Goal: Task Accomplishment & Management: Manage account settings

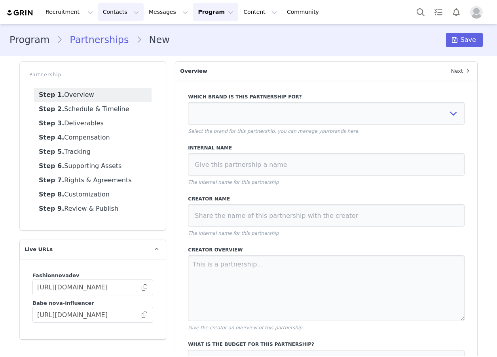
select select
click at [106, 13] on button "Contacts Contacts" at bounding box center [121, 12] width 46 height 18
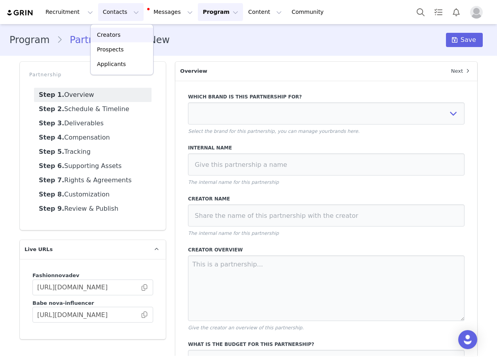
click at [109, 34] on p "Creators" at bounding box center [109, 35] width 24 height 8
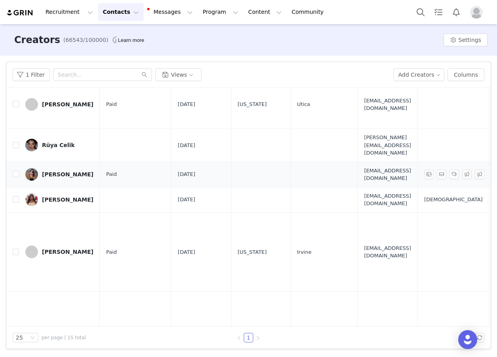
scroll to position [317, 0]
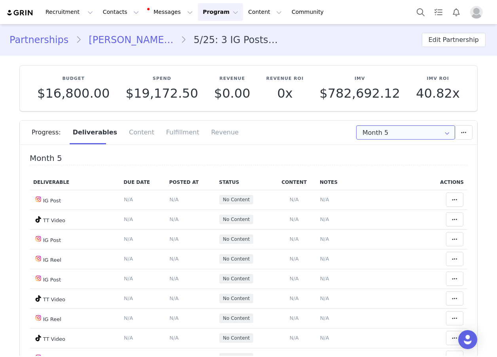
click at [381, 129] on input "Month 5" at bounding box center [405, 132] width 99 height 14
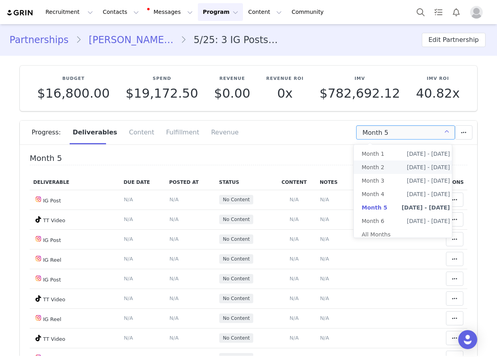
click at [390, 165] on li "Month 2 Jun 15th - Jul 14th" at bounding box center [406, 167] width 104 height 13
type input "Month 2"
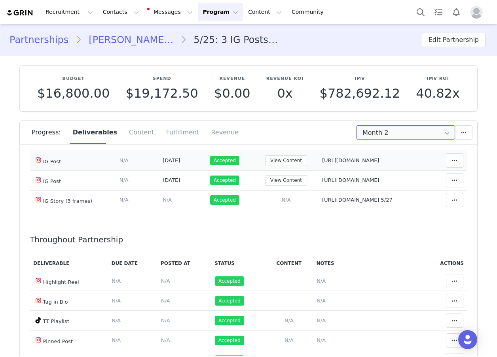
scroll to position [158, 0]
drag, startPoint x: 267, startPoint y: 183, endPoint x: 391, endPoint y: 183, distance: 123.9
click at [391, 183] on td "Notes Save Cancel https://www.instagram.com/p/DPJkOn-Dgra/" at bounding box center [373, 180] width 110 height 20
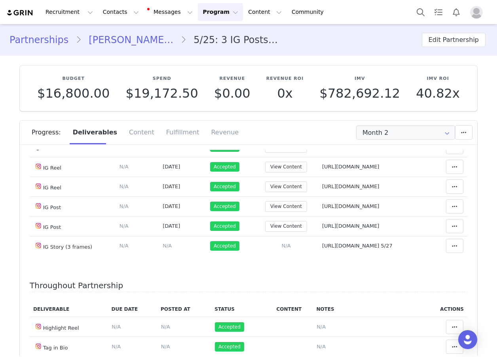
scroll to position [0, 0]
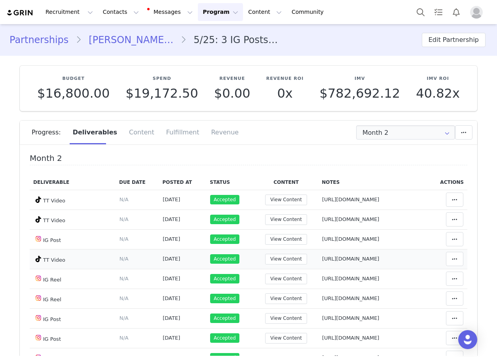
drag, startPoint x: 264, startPoint y: 259, endPoint x: 425, endPoint y: 258, distance: 161.1
click at [425, 258] on td "Notes Save Cancel https://www.tiktok.com/@amberlawes/video/7528233875223448850" at bounding box center [373, 259] width 110 height 20
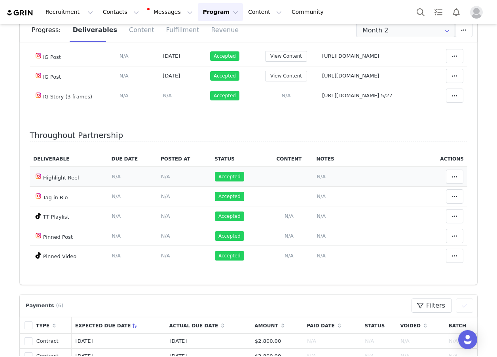
scroll to position [119, 0]
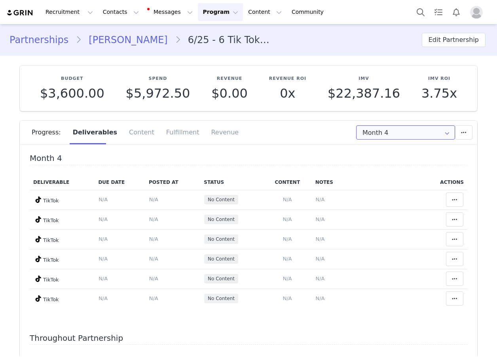
click at [390, 135] on input "Month 4" at bounding box center [405, 132] width 99 height 14
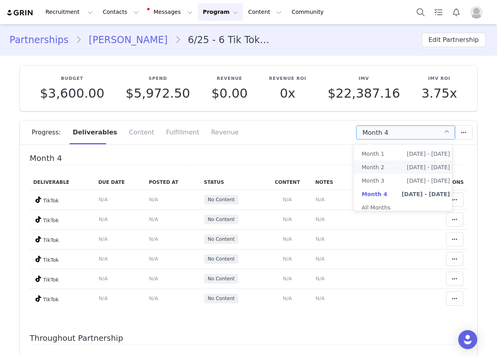
click at [395, 170] on li "Month 2 Jul 18th - Aug 17th" at bounding box center [406, 167] width 104 height 13
type input "Month 2"
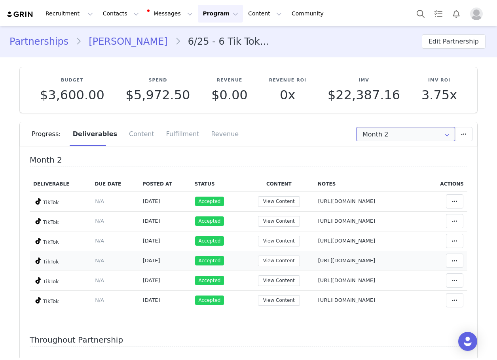
scroll to position [40, 0]
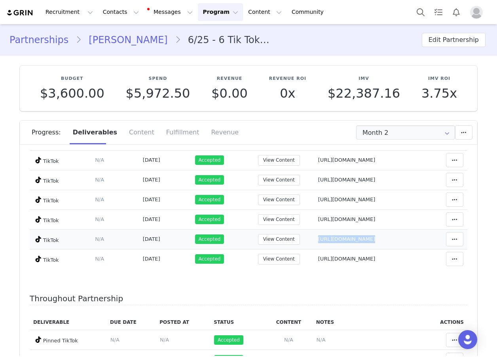
drag, startPoint x: 256, startPoint y: 239, endPoint x: 425, endPoint y: 238, distance: 168.6
click at [425, 238] on tr "TikTok Deliverable Due Date Set the date you expect this content to go live. Sa…" at bounding box center [249, 240] width 438 height 20
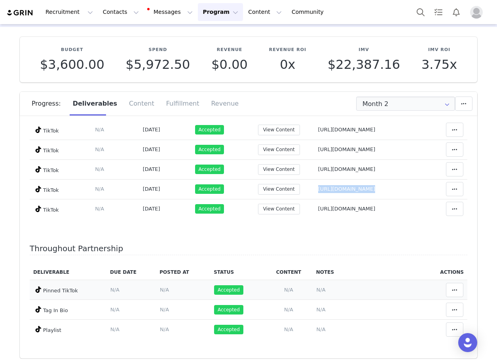
scroll to position [0, 0]
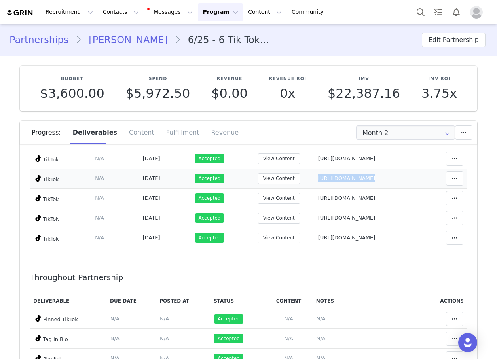
drag, startPoint x: 264, startPoint y: 180, endPoint x: 427, endPoint y: 175, distance: 162.7
click at [427, 175] on tr "TikTok Deliverable Due Date Set the date you expect this content to go live. Sa…" at bounding box center [249, 179] width 438 height 20
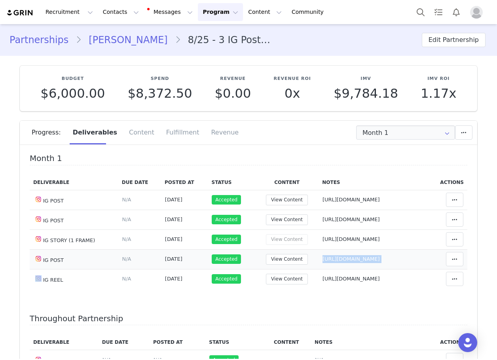
drag, startPoint x: 305, startPoint y: 264, endPoint x: 421, endPoint y: 267, distance: 116.0
click at [427, 269] on tr "IG POST Deliverable Due Date Set the date you expect this content to go live. S…" at bounding box center [249, 259] width 438 height 20
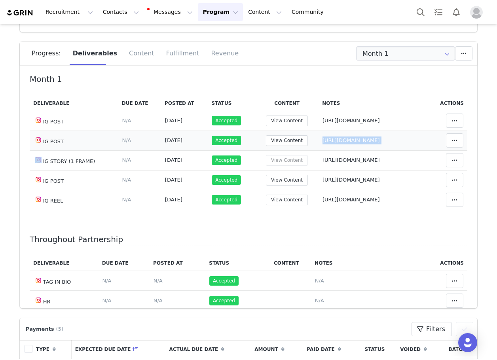
drag, startPoint x: 309, startPoint y: 140, endPoint x: 429, endPoint y: 131, distance: 119.8
click at [429, 131] on tr "IG POST Deliverable Due Date Set the date you expect this content to go live. S…" at bounding box center [249, 141] width 438 height 20
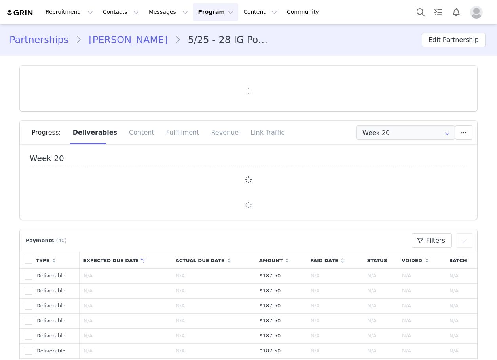
type input "+1 ([GEOGRAPHIC_DATA])"
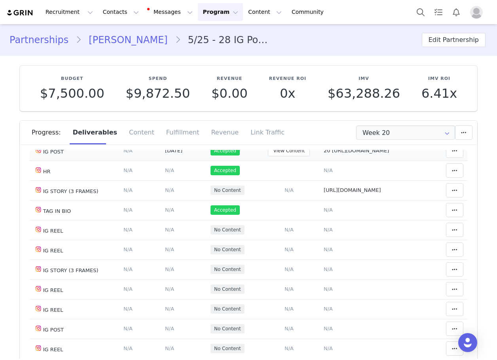
drag, startPoint x: 306, startPoint y: 169, endPoint x: 415, endPoint y: 169, distance: 108.8
click at [413, 161] on td "Notes Save Cancel 20 https://www.instagram.com/p/DO6QU0TjVpz/" at bounding box center [375, 151] width 110 height 20
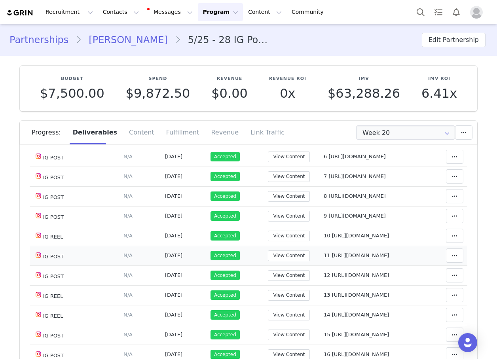
scroll to position [158, 0]
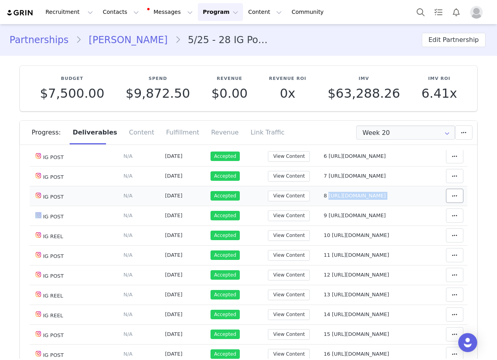
drag, startPoint x: 313, startPoint y: 225, endPoint x: 438, endPoint y: 219, distance: 124.8
click at [438, 206] on tr "IG POST Deliverable Due Date Set the date you expect this content to go live. S…" at bounding box center [249, 196] width 438 height 20
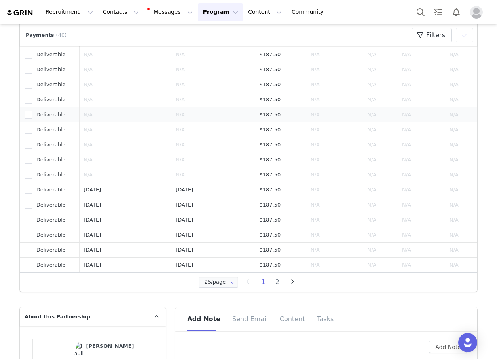
scroll to position [673, 0]
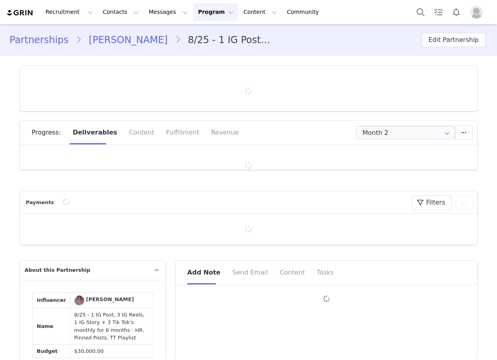
type input "+1 ([GEOGRAPHIC_DATA])"
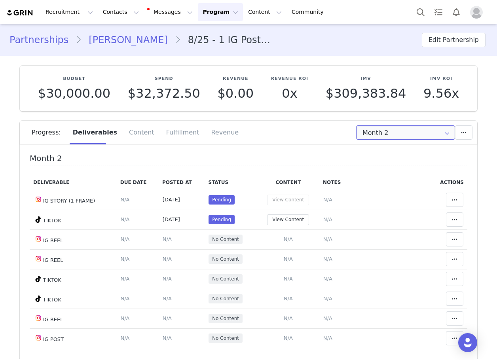
click at [383, 132] on input "Month 2" at bounding box center [405, 132] width 99 height 14
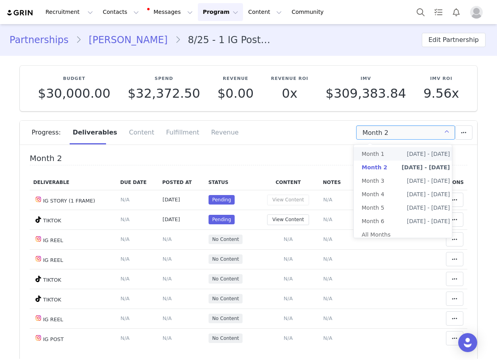
click at [386, 152] on li "Month 1 [DATE] - [DATE]" at bounding box center [406, 153] width 104 height 13
type input "Month 1"
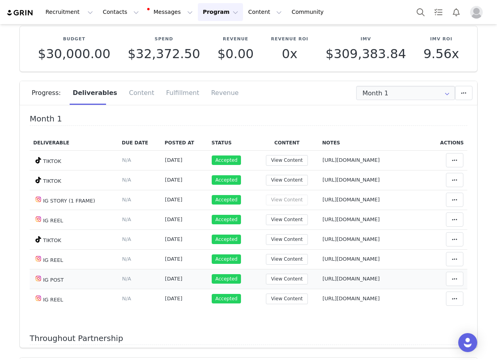
drag, startPoint x: 262, startPoint y: 281, endPoint x: 379, endPoint y: 282, distance: 117.1
click at [379, 282] on tr "IG POST Deliverable Due Date Set the date you expect this content to go live. S…" at bounding box center [249, 279] width 438 height 20
drag, startPoint x: 267, startPoint y: 240, endPoint x: 427, endPoint y: 239, distance: 159.9
click at [439, 247] on tr "TIKTOK Deliverable Due Date Set the date you expect this content to go live. Sa…" at bounding box center [249, 240] width 438 height 20
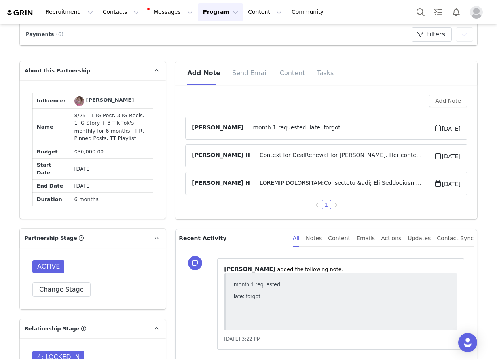
scroll to position [514, 0]
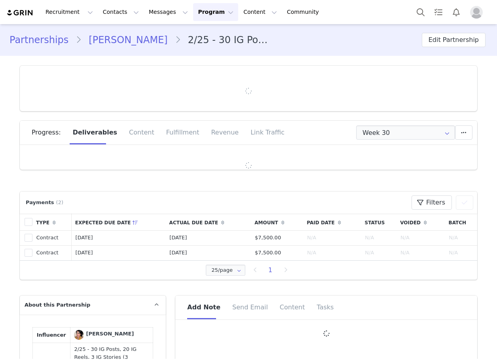
type input "+1 ([GEOGRAPHIC_DATA])"
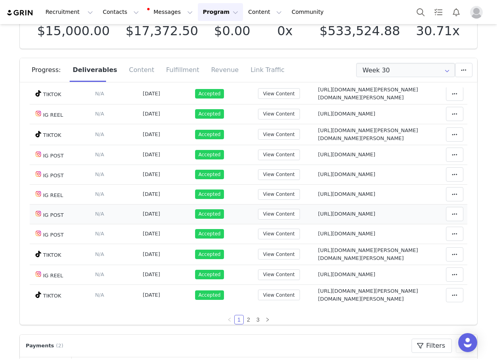
scroll to position [198, 0]
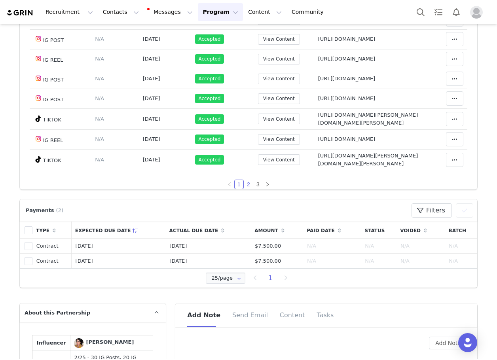
click at [244, 180] on link "2" at bounding box center [248, 184] width 9 height 9
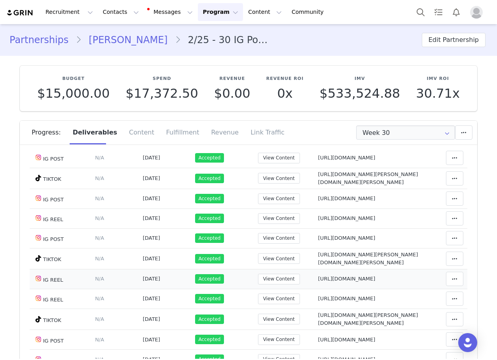
scroll to position [237, 0]
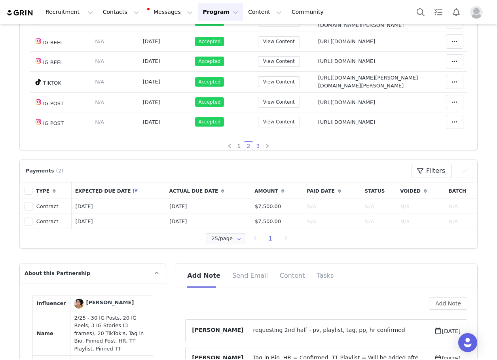
click at [254, 142] on link "3" at bounding box center [258, 146] width 9 height 9
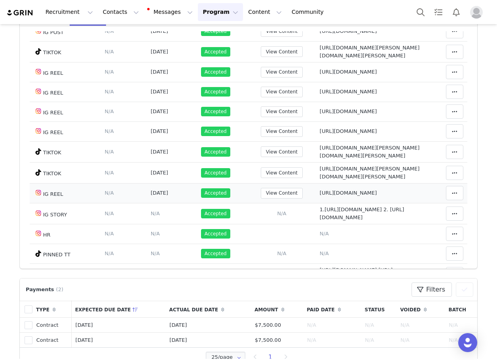
scroll to position [86, 0]
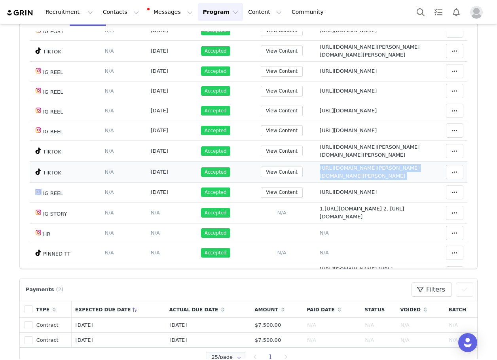
drag, startPoint x: 258, startPoint y: 170, endPoint x: 429, endPoint y: 168, distance: 170.9
click at [429, 168] on tr "TIKTOK Deliverable Due Date Set the date you expect this content to go live. Sa…" at bounding box center [249, 171] width 438 height 21
drag, startPoint x: 253, startPoint y: 90, endPoint x: 376, endPoint y: 89, distance: 123.1
click at [376, 89] on tr "IG REEL Deliverable Due Date Set the date you expect this content to go live. S…" at bounding box center [249, 91] width 438 height 20
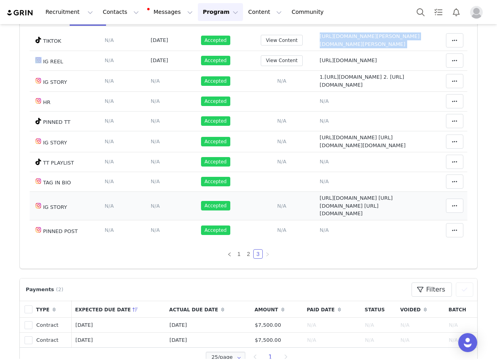
scroll to position [284, 0]
click at [235, 251] on link "1" at bounding box center [239, 254] width 9 height 9
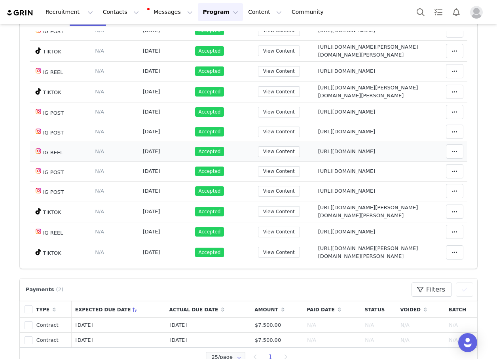
scroll to position [441, 0]
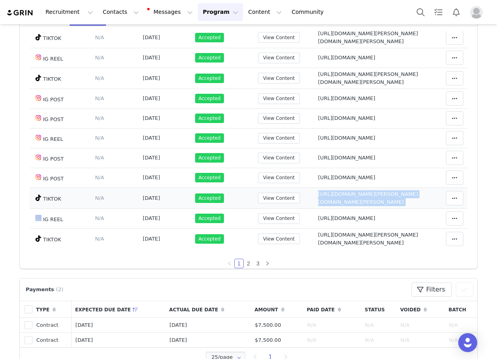
drag, startPoint x: 256, startPoint y: 193, endPoint x: 429, endPoint y: 188, distance: 172.6
click at [431, 189] on tr "TIKTOK Deliverable Due Date Set the date you expect this content to go live. Sa…" at bounding box center [249, 198] width 438 height 21
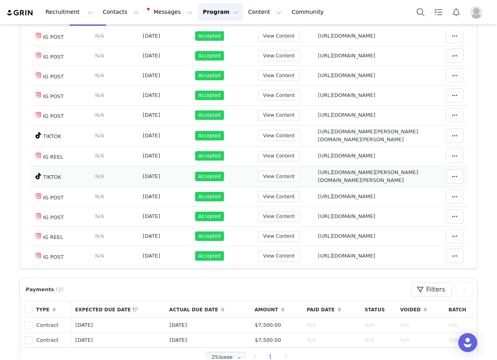
scroll to position [322, 0]
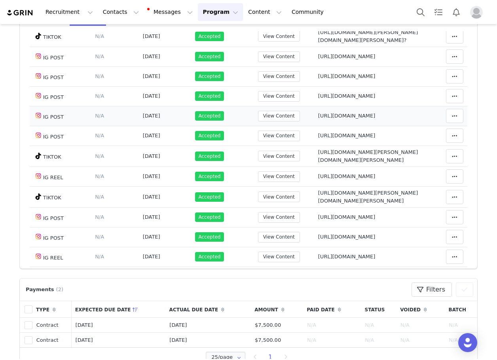
drag, startPoint x: 255, startPoint y: 114, endPoint x: 374, endPoint y: 115, distance: 118.7
click at [374, 115] on td "Notes Save Cancel https://www.instagram.com/p/DHUnmRev7p3/" at bounding box center [369, 116] width 110 height 20
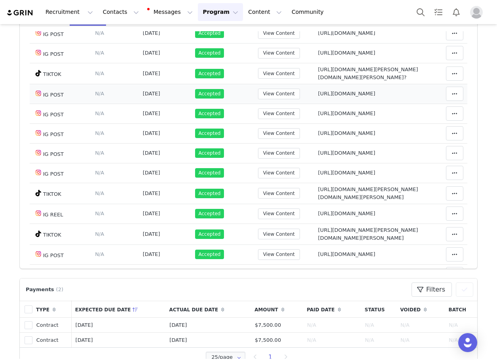
scroll to position [203, 0]
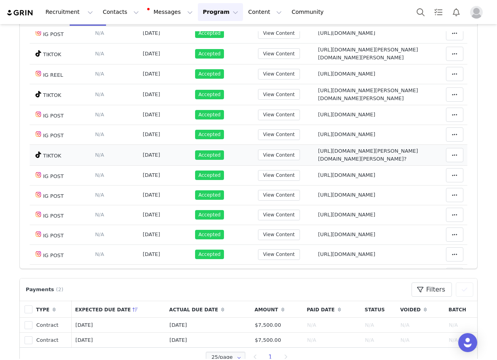
drag, startPoint x: 251, startPoint y: 153, endPoint x: 417, endPoint y: 152, distance: 165.8
click at [417, 152] on tr "TIKTOK Deliverable Due Date Set the date you expect this content to go live. Sa…" at bounding box center [249, 154] width 438 height 21
drag, startPoint x: 417, startPoint y: 152, endPoint x: 276, endPoint y: 165, distance: 141.4
click at [314, 165] on td "Notes Save Cancel https://www.instagram.com/p/DG9Pf_GyeR6/" at bounding box center [369, 175] width 110 height 20
drag, startPoint x: 256, startPoint y: 151, endPoint x: 424, endPoint y: 153, distance: 168.2
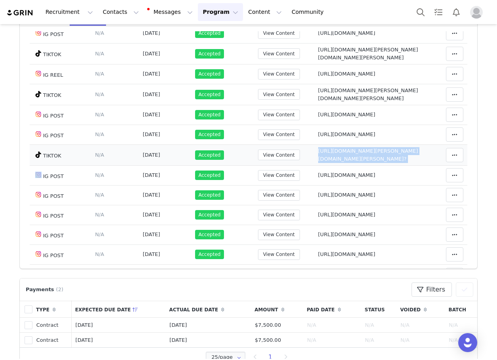
click at [424, 153] on tr "TIKTOK Deliverable Due Date Set the date you expect this content to go live. Sa…" at bounding box center [249, 154] width 438 height 21
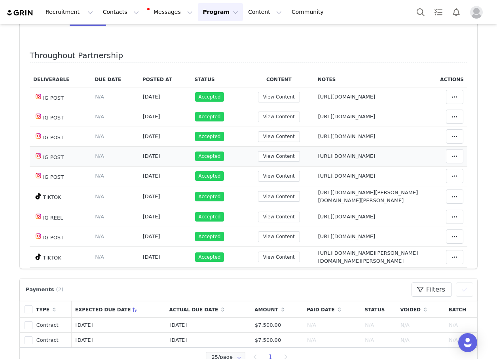
scroll to position [0, 0]
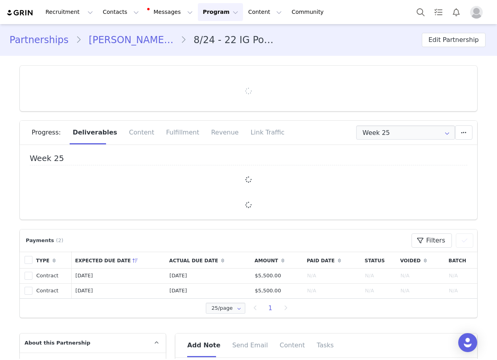
type input "+1 ([GEOGRAPHIC_DATA])"
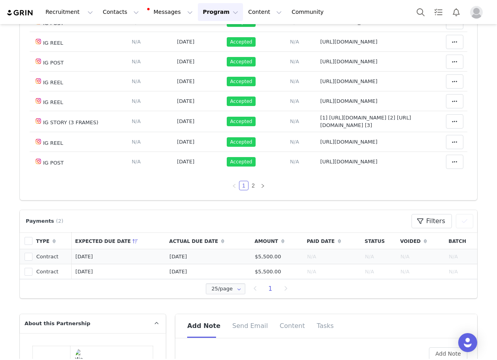
scroll to position [198, 0]
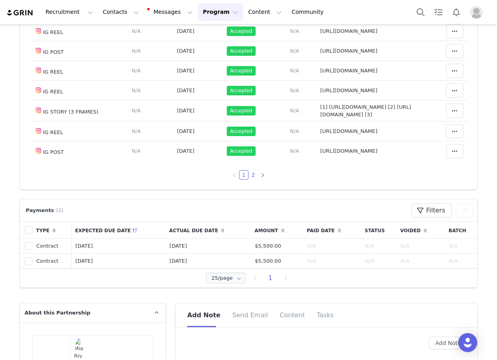
click at [249, 177] on link "2" at bounding box center [253, 175] width 9 height 9
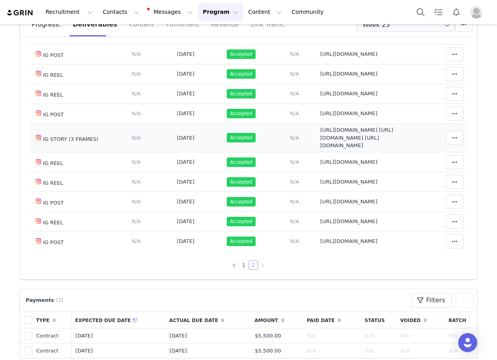
scroll to position [248, 0]
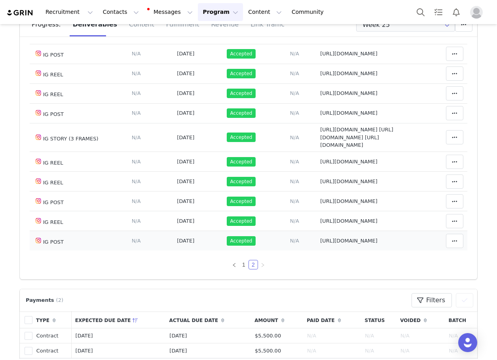
drag, startPoint x: 273, startPoint y: 244, endPoint x: 398, endPoint y: 241, distance: 125.1
click at [398, 241] on tr "IG POST Deliverable Due Date Set the date you expect this content to go live. S…" at bounding box center [249, 241] width 438 height 20
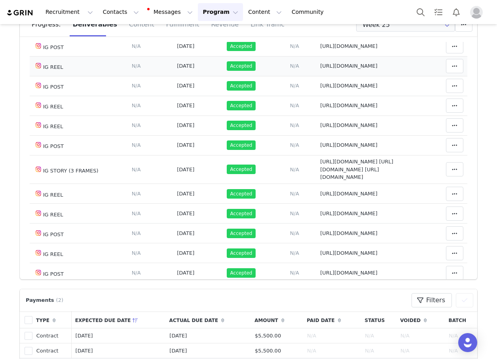
scroll to position [89, 0]
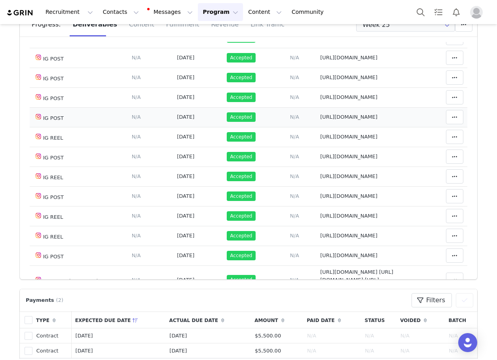
drag, startPoint x: 395, startPoint y: 112, endPoint x: 405, endPoint y: 112, distance: 10.7
click at [405, 112] on tr "IG POST Deliverable Due Date Set the date you expect this content to go live. S…" at bounding box center [249, 117] width 438 height 20
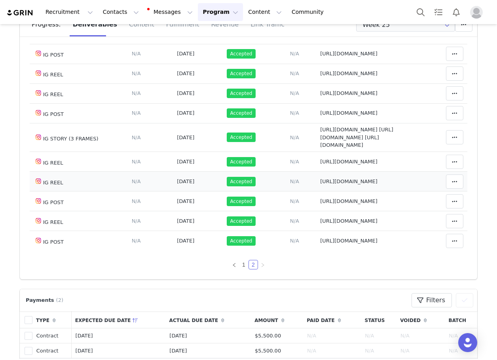
scroll to position [248, 0]
click at [239, 262] on link "1" at bounding box center [243, 264] width 9 height 9
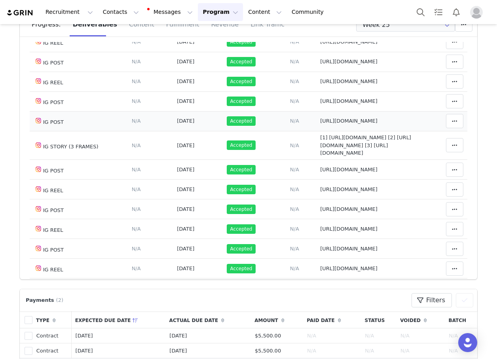
scroll to position [485, 0]
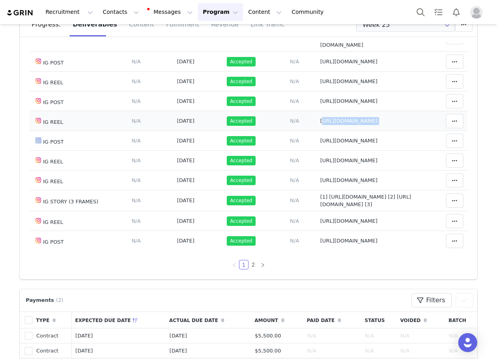
drag, startPoint x: 285, startPoint y: 176, endPoint x: 441, endPoint y: 166, distance: 156.7
click at [441, 131] on tr "IG REEL Deliverable Due Date Set the date you expect this content to go live. S…" at bounding box center [249, 121] width 438 height 20
click at [320, 144] on span "[URL][DOMAIN_NAME]" at bounding box center [348, 141] width 57 height 6
type textarea "[URL][DOMAIN_NAME]"
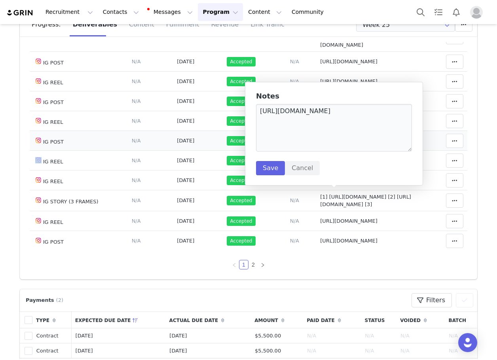
drag, startPoint x: 278, startPoint y: 194, endPoint x: 430, endPoint y: 190, distance: 152.0
click at [430, 151] on tr "IG POST Deliverable Due Date Set the date you expect this content to go live. S…" at bounding box center [249, 141] width 438 height 20
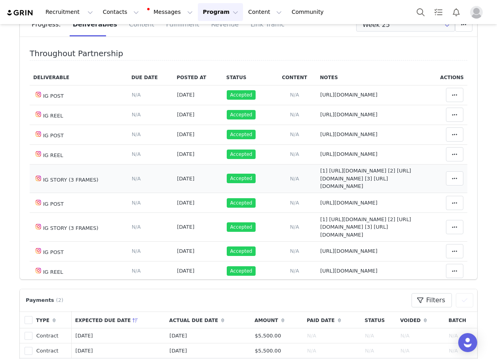
scroll to position [0, 0]
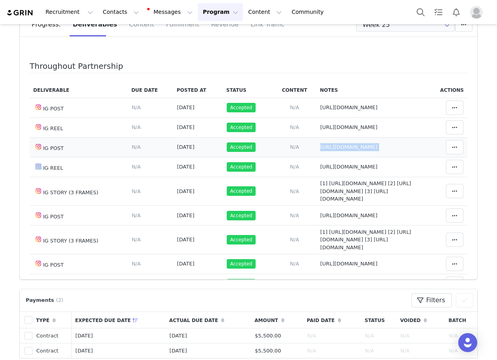
drag, startPoint x: 282, startPoint y: 150, endPoint x: 424, endPoint y: 148, distance: 142.5
click at [424, 148] on tr "IG POST Deliverable Due Date Set the date you expect this content to go live. S…" at bounding box center [249, 147] width 438 height 20
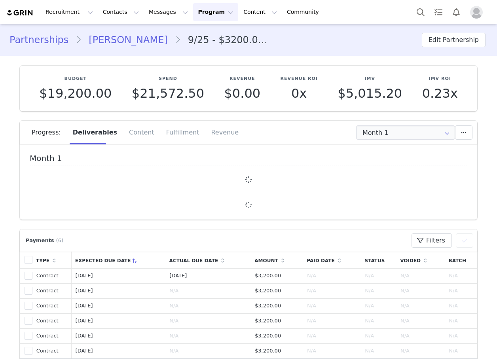
type input "+1 ([GEOGRAPHIC_DATA])"
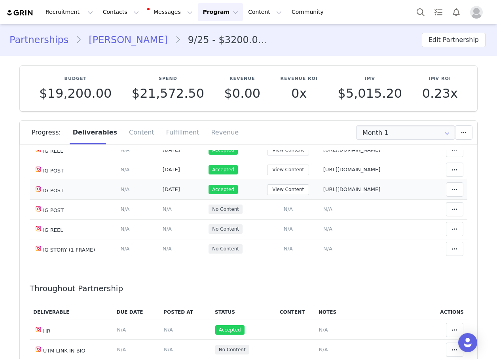
scroll to position [119, 0]
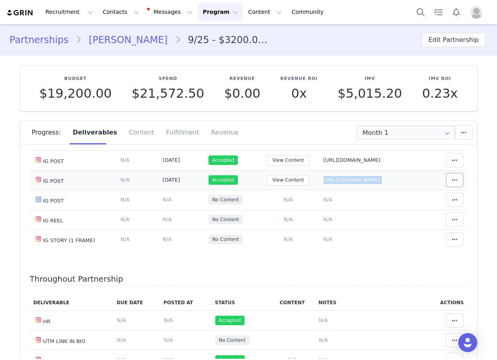
drag, startPoint x: 307, startPoint y: 184, endPoint x: 442, endPoint y: 177, distance: 135.5
click at [442, 177] on tr "IG POST Deliverable Due Date Set the date you expect this content to go live. S…" at bounding box center [249, 180] width 438 height 20
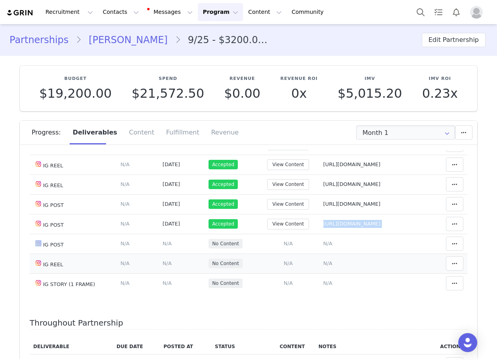
scroll to position [0, 0]
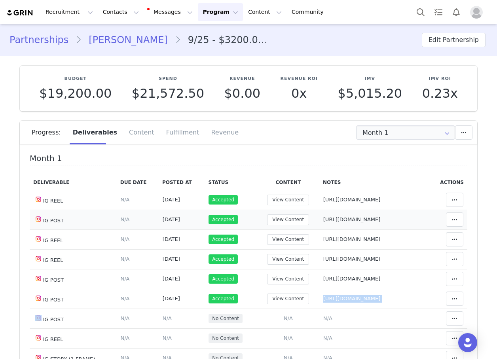
drag, startPoint x: 344, startPoint y: 220, endPoint x: 417, endPoint y: 220, distance: 72.8
click at [417, 220] on td "Notes Save Cancel https://www.instagram.com/p/DOlwWFpiS6s/" at bounding box center [374, 220] width 110 height 20
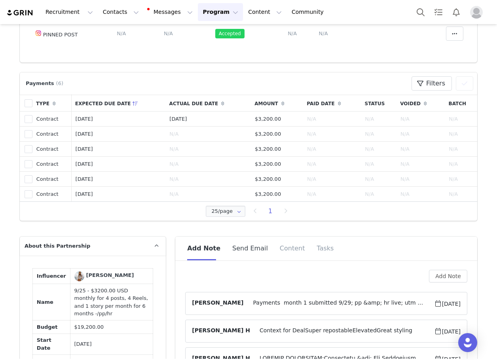
scroll to position [435, 0]
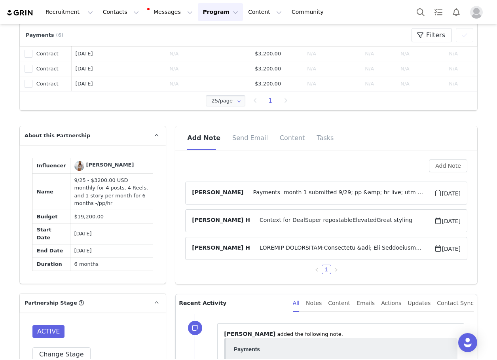
click at [292, 253] on span at bounding box center [342, 248] width 184 height 9
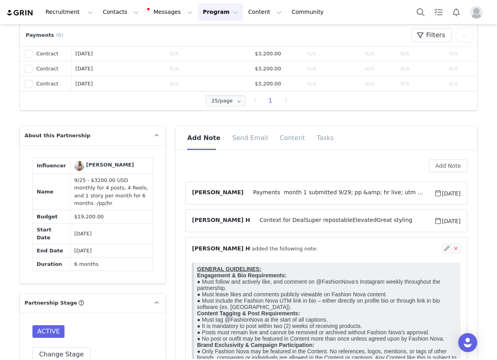
scroll to position [0, 0]
click at [287, 230] on article "Marlen H Context for DealSuper repostableElevatedGreat styling Sep 8, 2025" at bounding box center [326, 220] width 282 height 23
click at [301, 195] on span "Payments month 1 submitted 9/29; pp &amp; hr live; utm link excluded from deal …" at bounding box center [338, 192] width 190 height 9
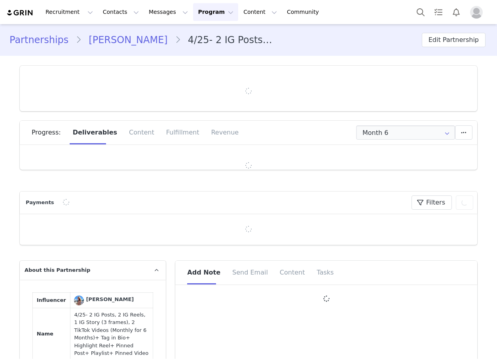
type input "+33 ([GEOGRAPHIC_DATA])"
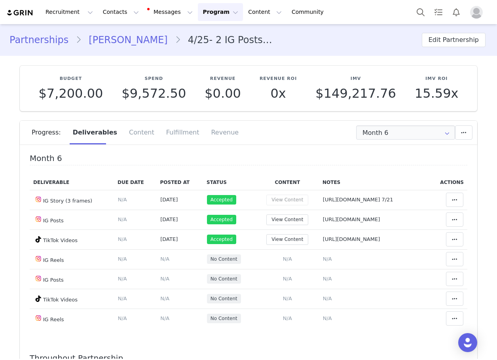
drag, startPoint x: 348, startPoint y: 148, endPoint x: 381, endPoint y: 142, distance: 33.4
click at [348, 148] on div "Progress: Deliverables Content Fulfillment Revenue" at bounding box center [248, 135] width 457 height 29
click at [380, 139] on input "Month 6" at bounding box center [405, 132] width 99 height 14
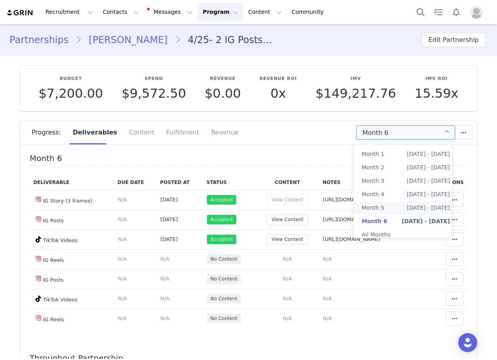
click at [407, 211] on span "[DATE] - [DATE]" at bounding box center [428, 207] width 43 height 13
type input "Month 5"
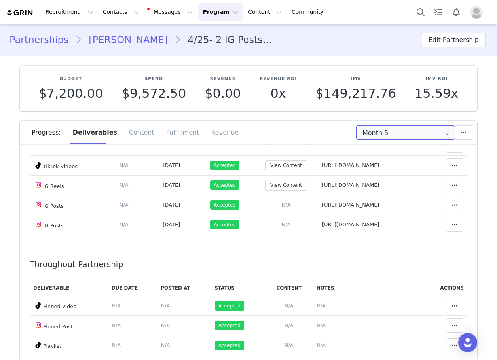
scroll to position [82, 0]
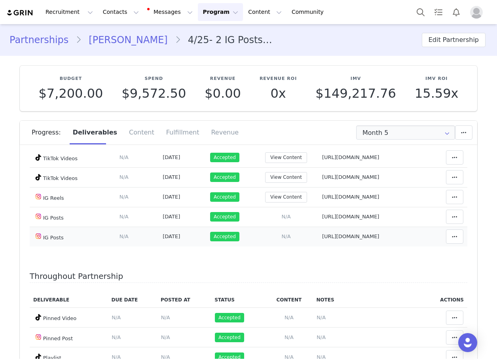
drag, startPoint x: 270, startPoint y: 237, endPoint x: 416, endPoint y: 235, distance: 146.0
click at [416, 235] on tr "IG Posts Deliverable Due Date Set the date you expect this content to go live. …" at bounding box center [249, 237] width 438 height 20
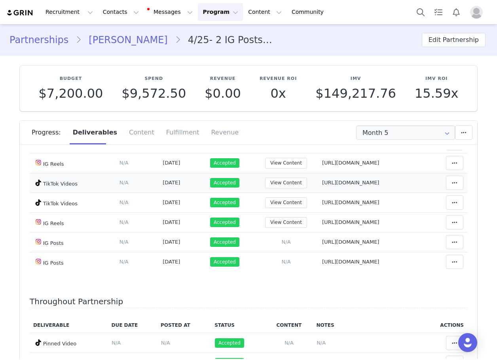
scroll to position [42, 0]
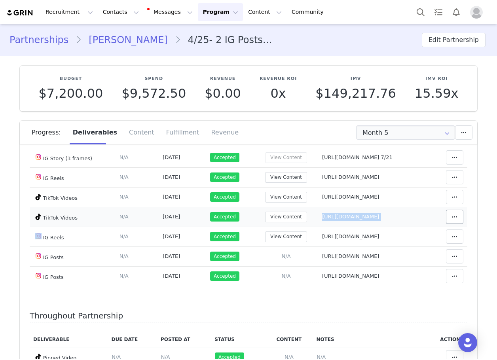
drag, startPoint x: 276, startPoint y: 220, endPoint x: 437, endPoint y: 220, distance: 161.0
click at [437, 220] on tr "TikTok Videos Deliverable Due Date Set the date you expect this content to go l…" at bounding box center [249, 217] width 438 height 20
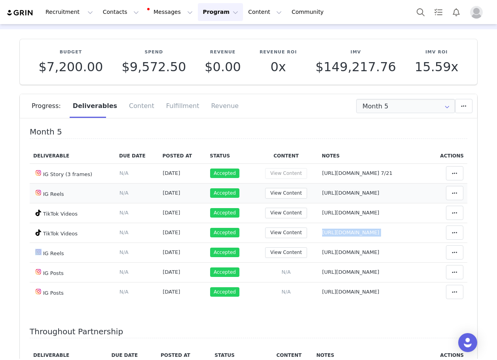
scroll to position [0, 0]
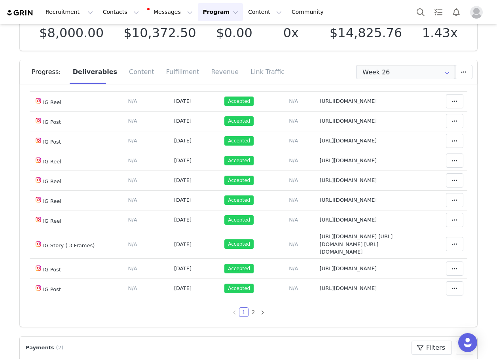
scroll to position [119, 0]
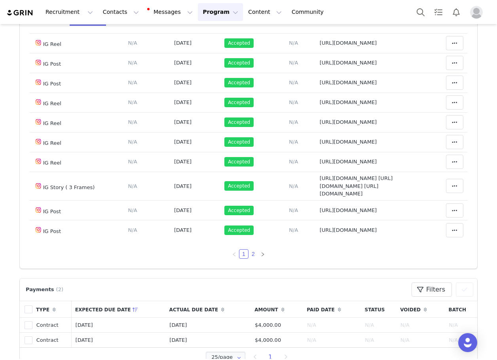
click at [249, 257] on link "2" at bounding box center [253, 254] width 9 height 9
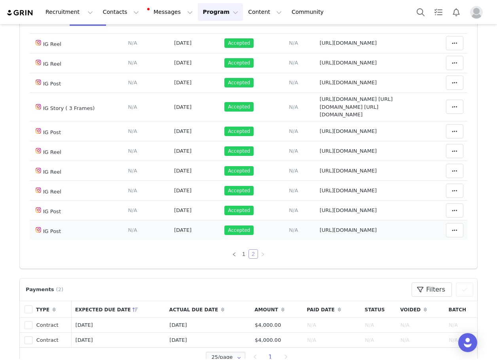
scroll to position [262, 0]
drag, startPoint x: 300, startPoint y: 211, endPoint x: 423, endPoint y: 212, distance: 122.7
click at [423, 212] on tr "IG Post Deliverable Due Date Set the date you expect this content to go live. S…" at bounding box center [249, 211] width 438 height 20
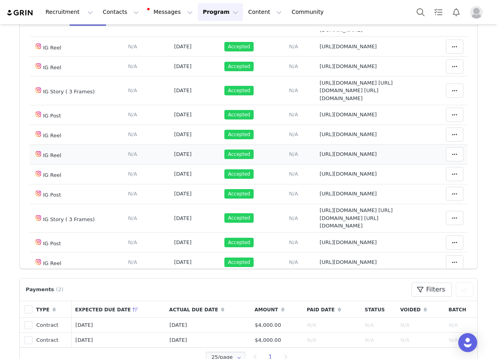
scroll to position [64, 0]
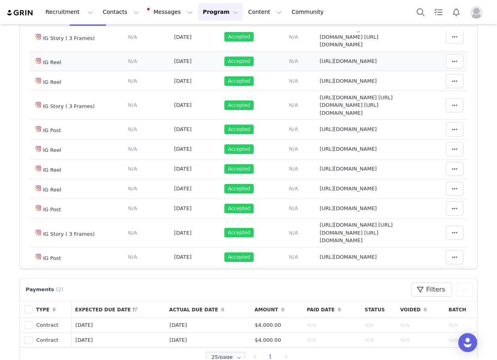
drag, startPoint x: 298, startPoint y: 93, endPoint x: 417, endPoint y: 81, distance: 120.4
click at [417, 71] on tr "IG Reel Deliverable Due Date Set the date you expect this content to go live. S…" at bounding box center [249, 61] width 438 height 20
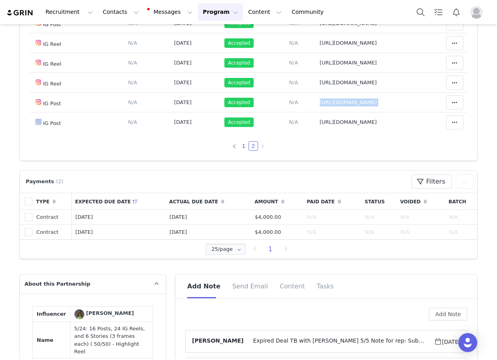
scroll to position [317, 0]
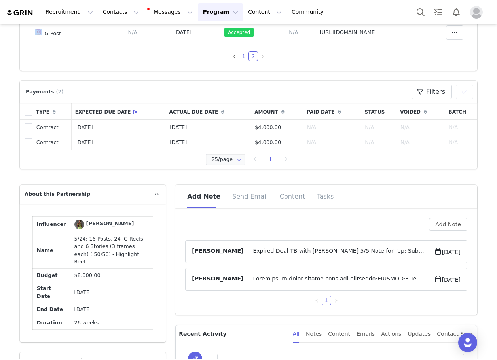
click at [239, 53] on link "1" at bounding box center [243, 56] width 9 height 9
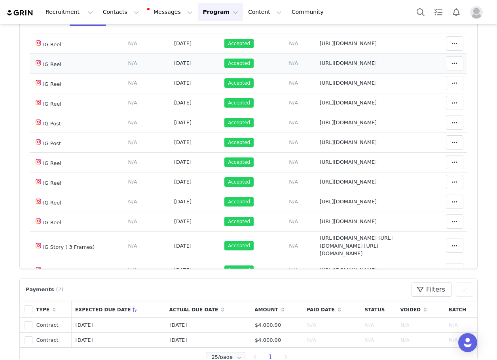
scroll to position [259, 0]
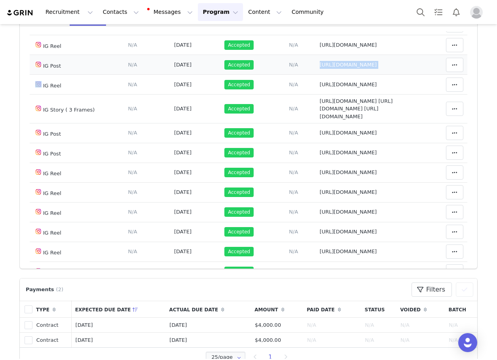
drag, startPoint x: 300, startPoint y: 112, endPoint x: 431, endPoint y: 116, distance: 131.0
click at [431, 75] on tr "IG Post Deliverable Due Date Set the date you expect this content to go live. S…" at bounding box center [249, 65] width 438 height 20
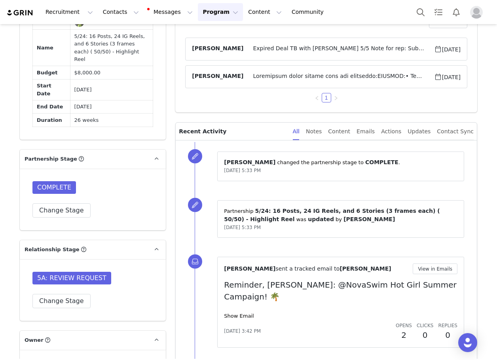
scroll to position [435, 0]
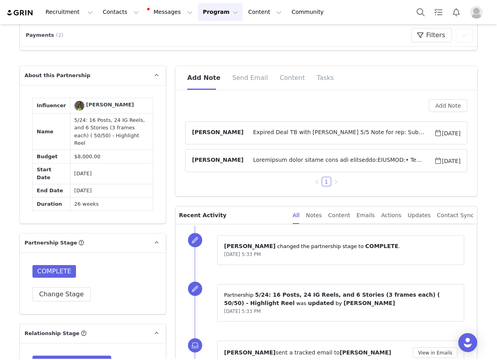
click at [243, 164] on span at bounding box center [338, 160] width 190 height 9
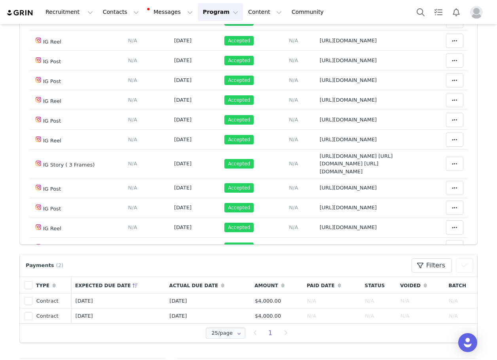
scroll to position [40, 0]
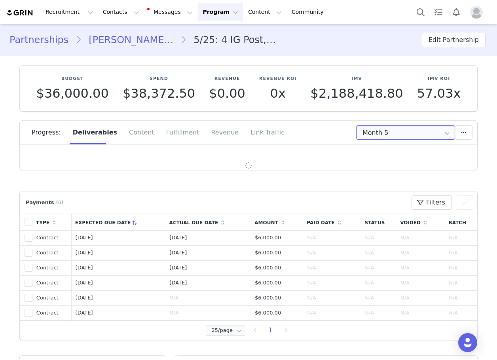
click at [387, 137] on input "Month 5" at bounding box center [405, 132] width 99 height 14
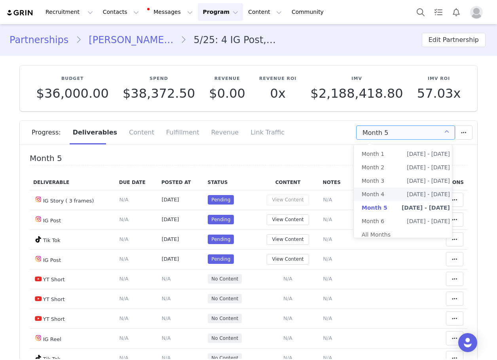
click at [407, 191] on span "[DATE] - [DATE]" at bounding box center [428, 194] width 43 height 13
type input "Month 4"
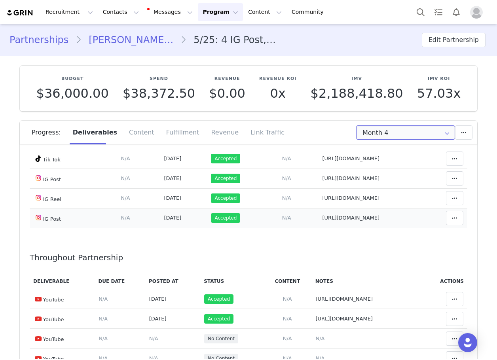
scroll to position [317, 0]
drag, startPoint x: 267, startPoint y: 218, endPoint x: 421, endPoint y: 211, distance: 153.7
click at [421, 211] on tr "IG Post Deliverable Due Date Set the date you expect this content to go live. S…" at bounding box center [249, 218] width 438 height 20
drag, startPoint x: 263, startPoint y: 157, endPoint x: 423, endPoint y: 165, distance: 160.5
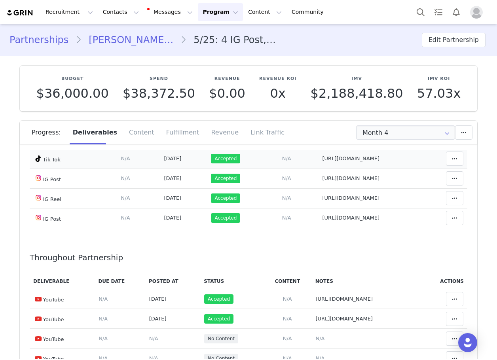
click at [423, 165] on tr "Tik Tok Deliverable Due Date Set the date you expect this content to go live. S…" at bounding box center [249, 159] width 438 height 20
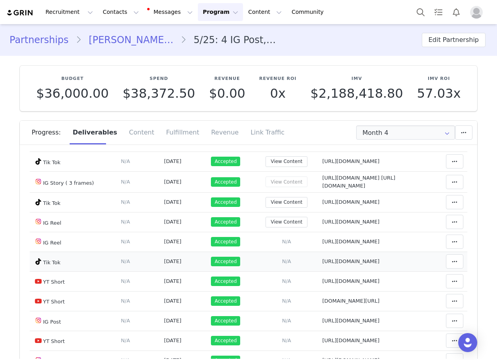
scroll to position [32, 0]
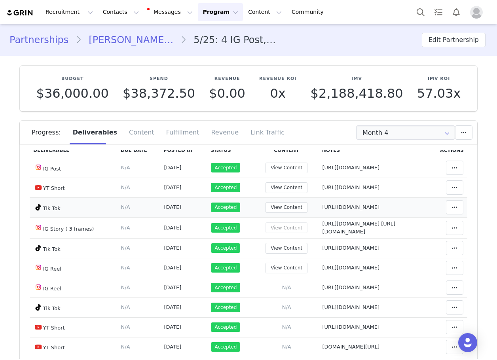
drag, startPoint x: 323, startPoint y: 213, endPoint x: 425, endPoint y: 212, distance: 101.3
click at [425, 212] on tr "Tik Tok Deliverable Due Date Set the date you expect this content to go live. S…" at bounding box center [249, 207] width 438 height 20
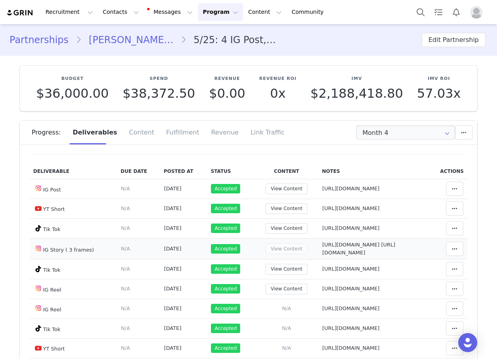
scroll to position [0, 0]
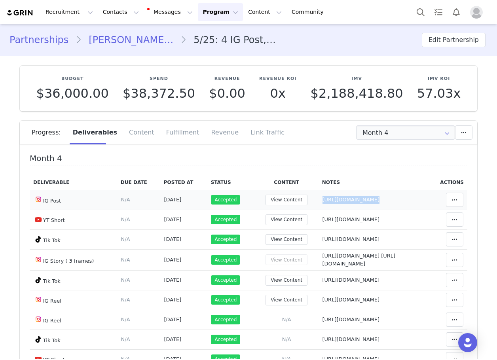
drag, startPoint x: 266, startPoint y: 199, endPoint x: 431, endPoint y: 199, distance: 164.2
click at [431, 199] on tr "IG Post Deliverable Due Date Set the date you expect this content to go live. S…" at bounding box center [249, 200] width 438 height 20
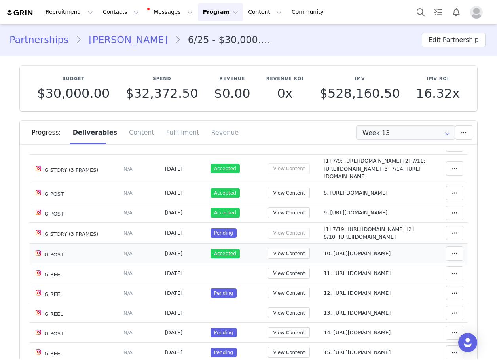
scroll to position [277, 0]
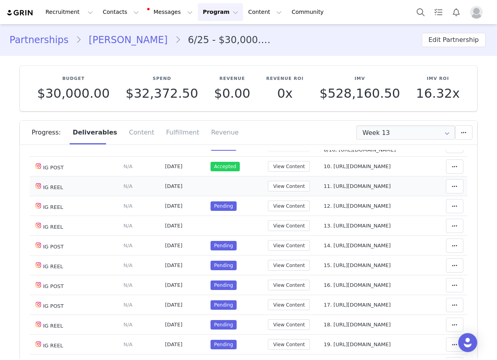
drag, startPoint x: 306, startPoint y: 275, endPoint x: 418, endPoint y: 271, distance: 111.7
click at [418, 196] on td "Notes Save Cancel 11. [URL][DOMAIN_NAME]" at bounding box center [375, 186] width 110 height 20
drag, startPoint x: 309, startPoint y: 295, endPoint x: 431, endPoint y: 294, distance: 122.3
click at [431, 216] on tr "IG REEL Deliverable Due Date Set the date you expect this content to go live. S…" at bounding box center [249, 206] width 438 height 20
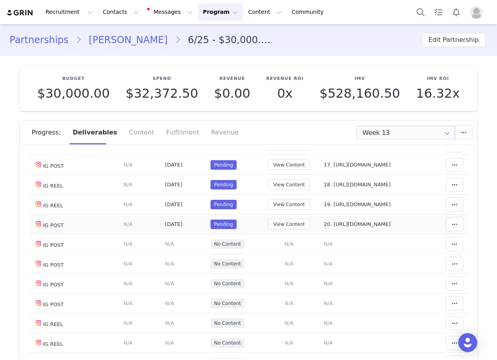
scroll to position [475, 0]
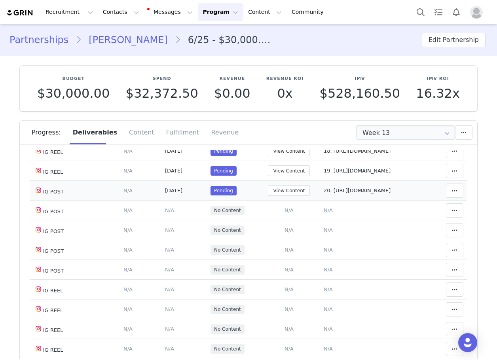
drag, startPoint x: 320, startPoint y: 258, endPoint x: 423, endPoint y: 260, distance: 102.9
click at [423, 201] on td "Notes Save Cancel 20. [URL][DOMAIN_NAME]" at bounding box center [375, 191] width 110 height 20
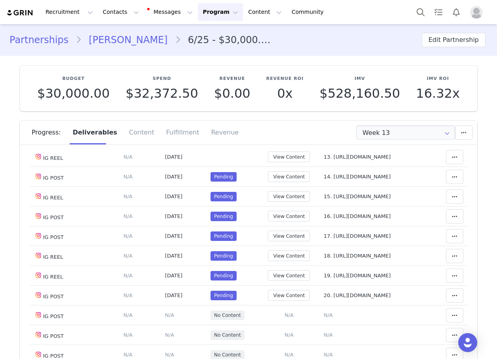
drag, startPoint x: 308, startPoint y: 206, endPoint x: 440, endPoint y: 199, distance: 131.9
click at [440, 127] on tr "IG REEL Deliverable Due Date Set the date you expect this content to go live. S…" at bounding box center [249, 118] width 438 height 20
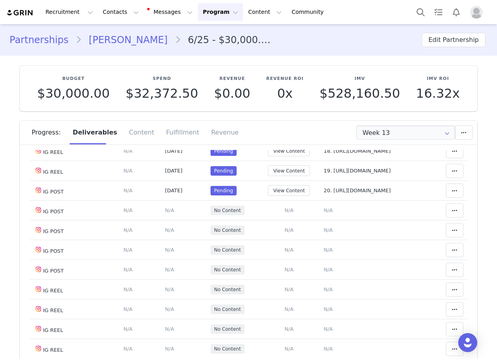
scroll to position [504, 0]
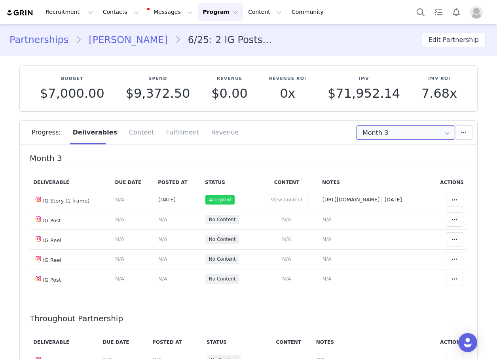
click at [363, 133] on input "Month 3" at bounding box center [405, 132] width 99 height 14
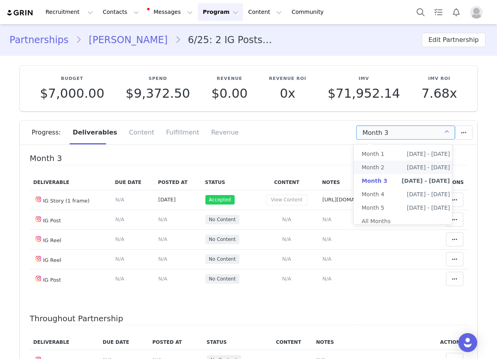
click at [377, 169] on span "Month 2" at bounding box center [373, 167] width 23 height 13
type input "Month 2"
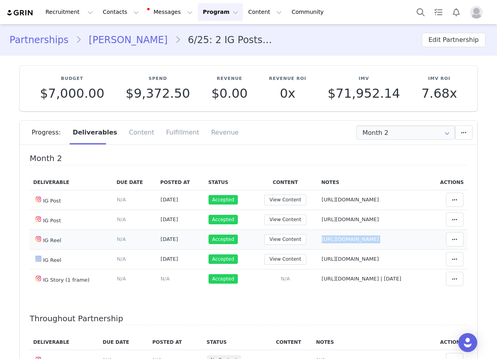
drag, startPoint x: 303, startPoint y: 237, endPoint x: 432, endPoint y: 237, distance: 128.2
click at [432, 237] on tr "IG Reel Deliverable Due Date Set the date you expect this content to go live. S…" at bounding box center [249, 240] width 438 height 20
drag, startPoint x: 314, startPoint y: 213, endPoint x: 423, endPoint y: 221, distance: 109.1
click at [423, 221] on tr "IG Post Deliverable Due Date Set the date you expect this content to go live. S…" at bounding box center [249, 220] width 438 height 20
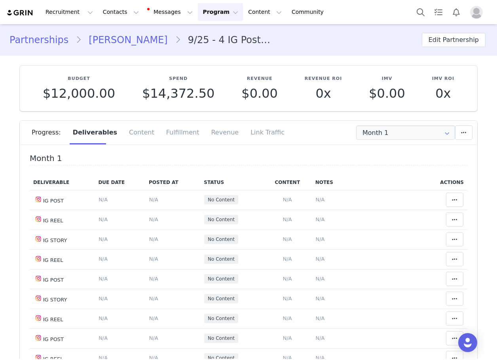
click at [103, 42] on link "​[PERSON_NAME]" at bounding box center [128, 40] width 93 height 14
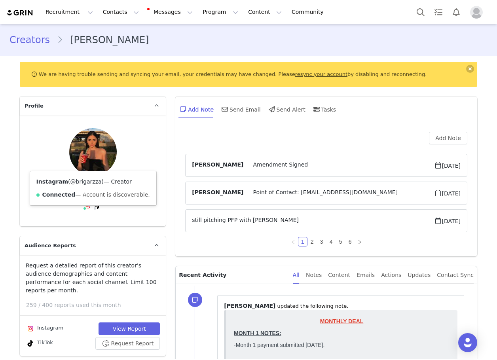
click at [76, 183] on link "@brigarzza" at bounding box center [85, 181] width 31 height 6
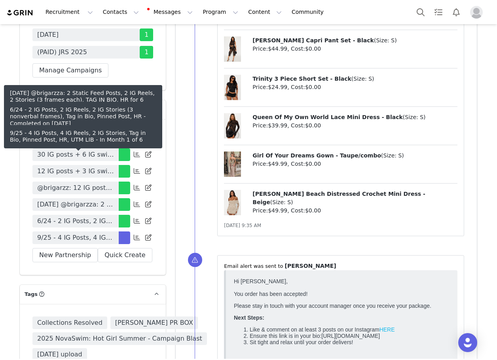
scroll to position [2691, 0]
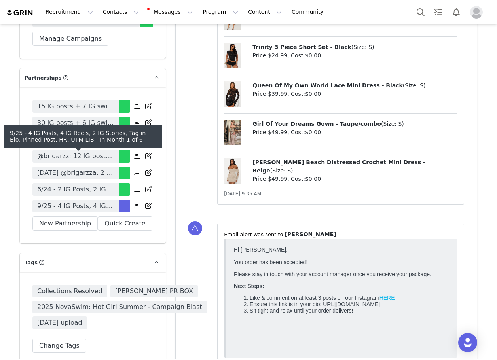
click at [85, 201] on span "9/25 - 4 IG Posts, 4 IG Reels, 2 IG Stories, Tag in Bio, Pinned Post, HR, UTM L…" at bounding box center [75, 205] width 77 height 9
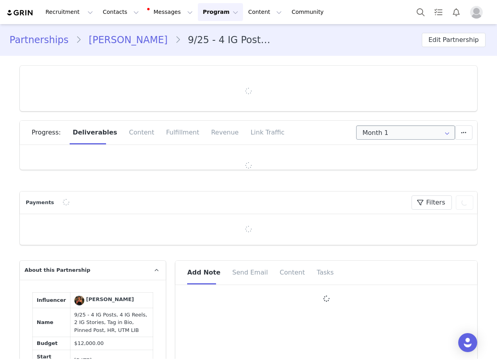
type input "+1 ([GEOGRAPHIC_DATA])"
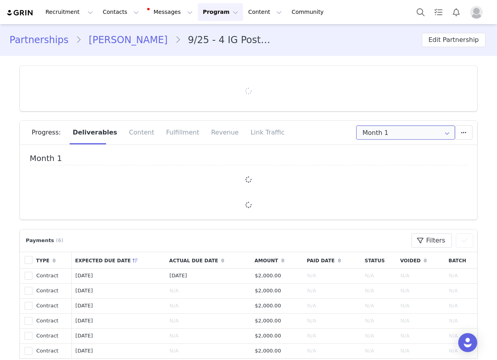
click at [419, 132] on input "Month 1" at bounding box center [405, 132] width 99 height 14
